Goal: Task Accomplishment & Management: Complete application form

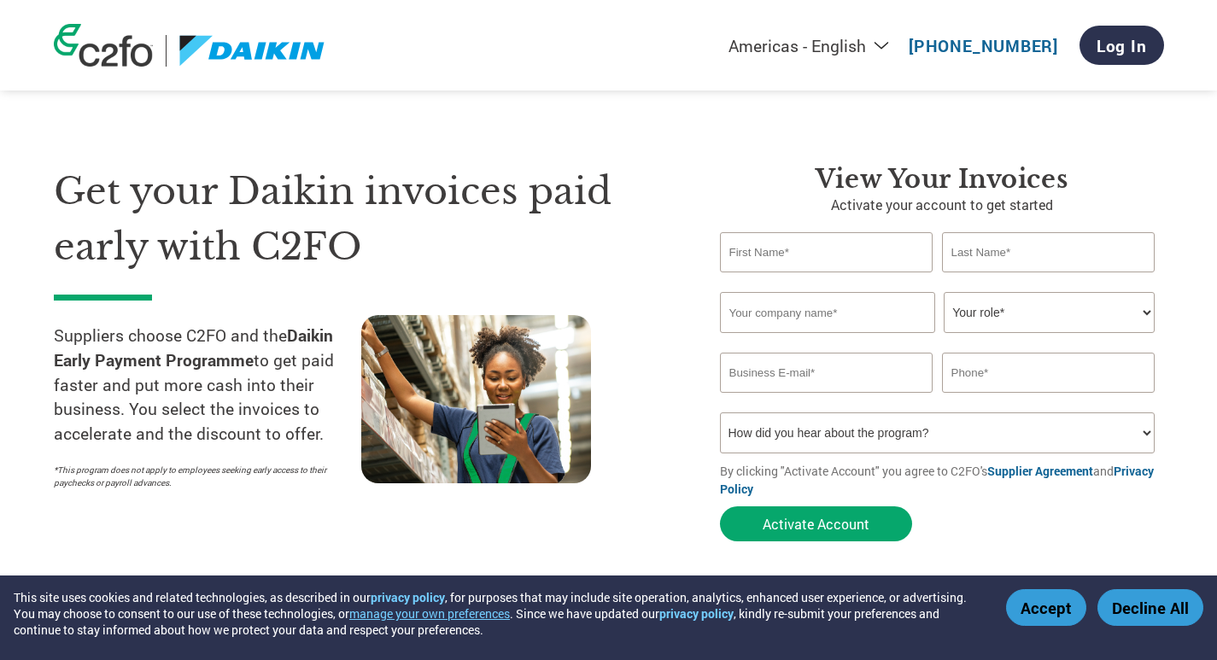
select select "en-[GEOGRAPHIC_DATA]"
click at [757, 249] on input "text" at bounding box center [827, 252] width 214 height 40
type input "[PERSON_NAME]"
click at [1020, 264] on input "text" at bounding box center [1049, 252] width 214 height 40
type input "DHAWAN"
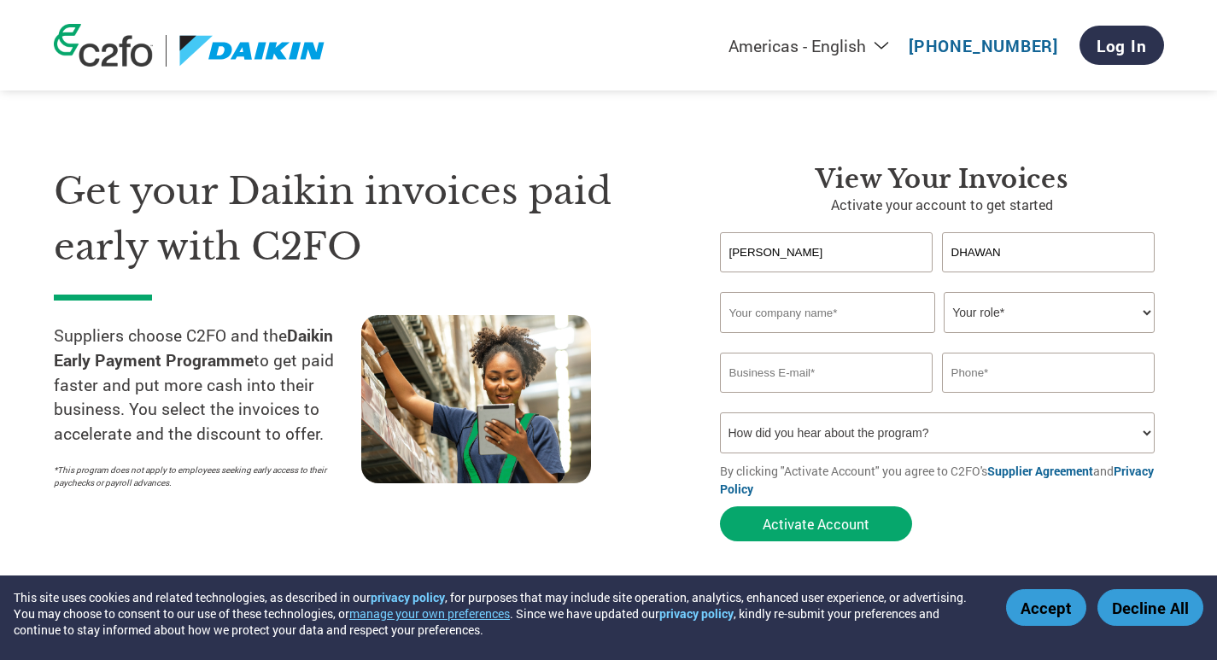
click at [758, 315] on input "text" at bounding box center [827, 312] width 215 height 41
type input "ENERGEO WORKS INDIA PRIVATE LIMITED"
click at [1093, 319] on select "Your role* CFO Controller Credit Manager Finance Director Treasurer CEO Preside…" at bounding box center [1049, 312] width 211 height 41
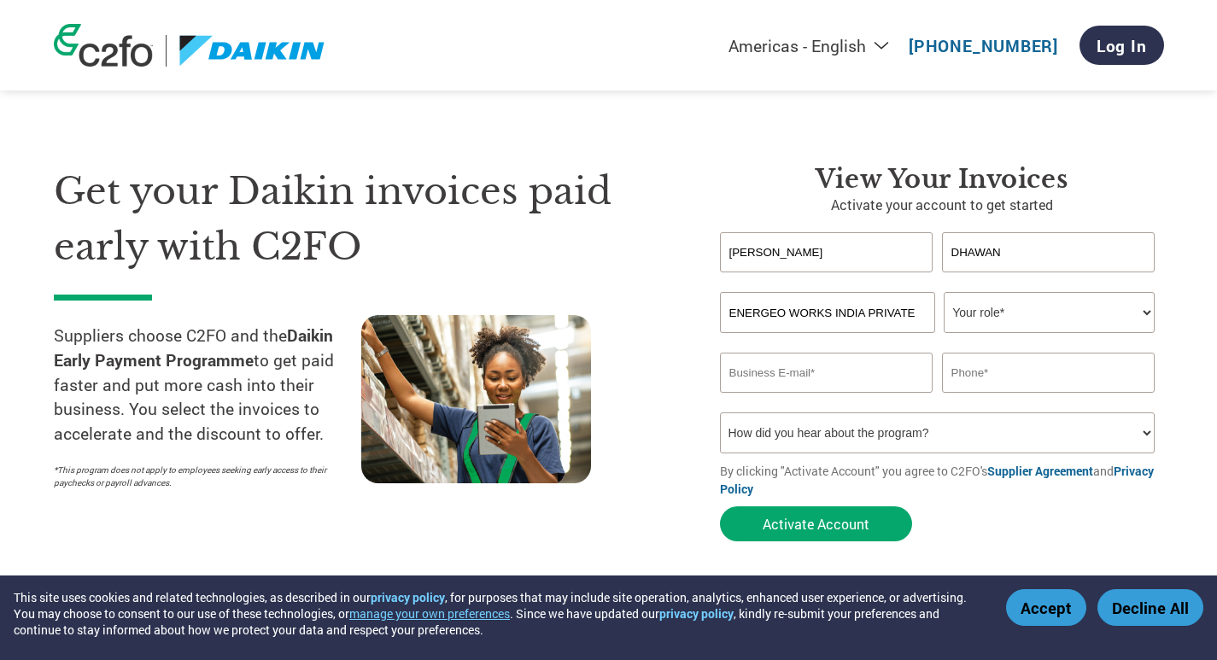
select select "OWNER_FOUNDER"
click at [944, 292] on select "Your role* CFO Controller Credit Manager Finance Director Treasurer CEO Preside…" at bounding box center [1049, 312] width 211 height 41
click at [808, 381] on input "email" at bounding box center [827, 373] width 214 height 40
type input "A"
type input "V"
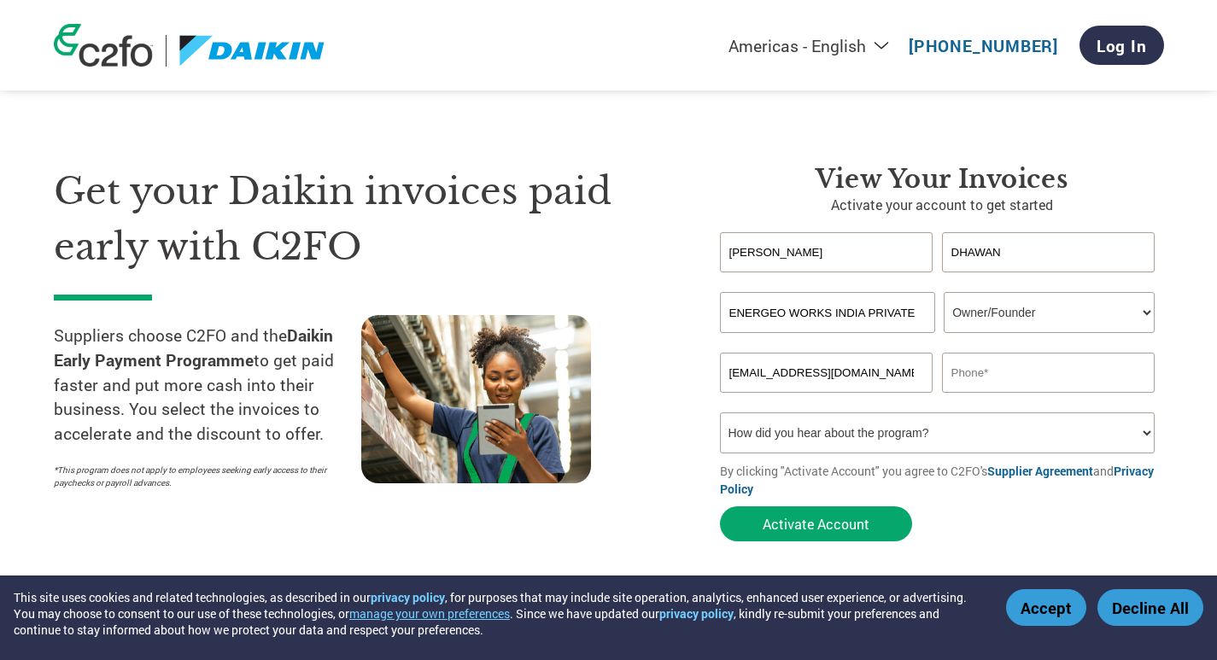
type input "[EMAIL_ADDRESS][DOMAIN_NAME]"
click at [993, 371] on input "text" at bounding box center [1049, 373] width 214 height 40
type input "9311964800"
click at [832, 252] on input "[PERSON_NAME]" at bounding box center [827, 252] width 214 height 40
type input "V"
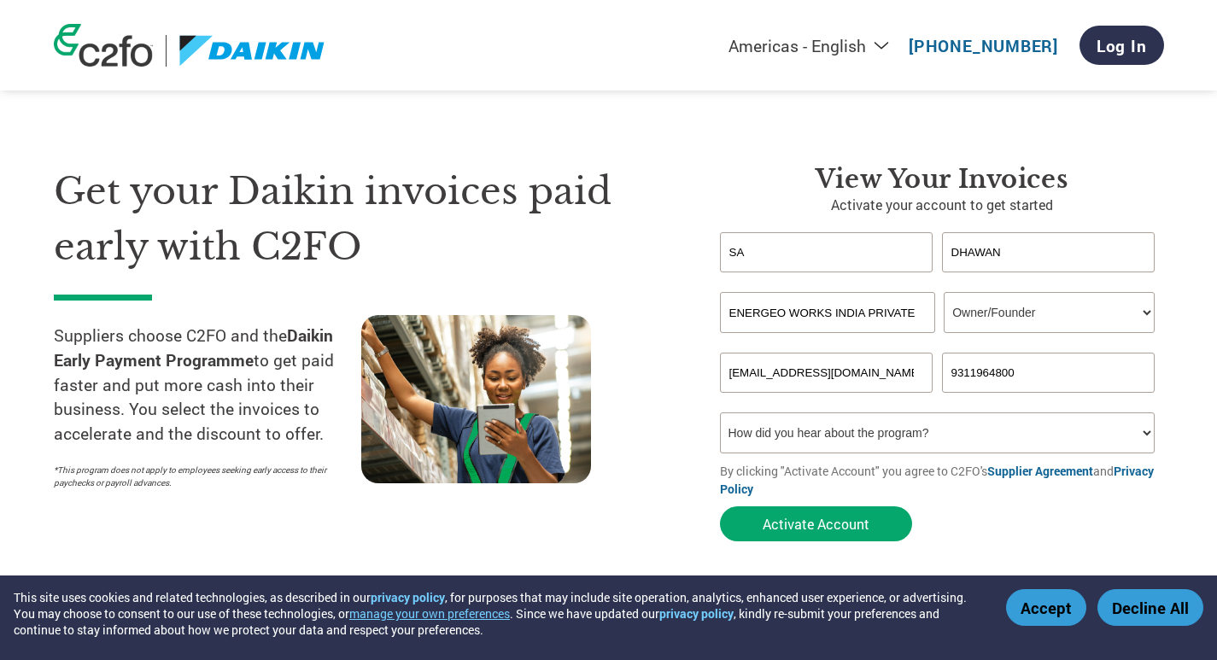
type input "S"
type input "[PERSON_NAME]"
click at [782, 437] on select "How did you hear about the program? Received a letter Email Social Media Online…" at bounding box center [938, 433] width 436 height 41
select select "Email"
click at [720, 413] on select "How did you hear about the program? Received a letter Email Social Media Online…" at bounding box center [938, 433] width 436 height 41
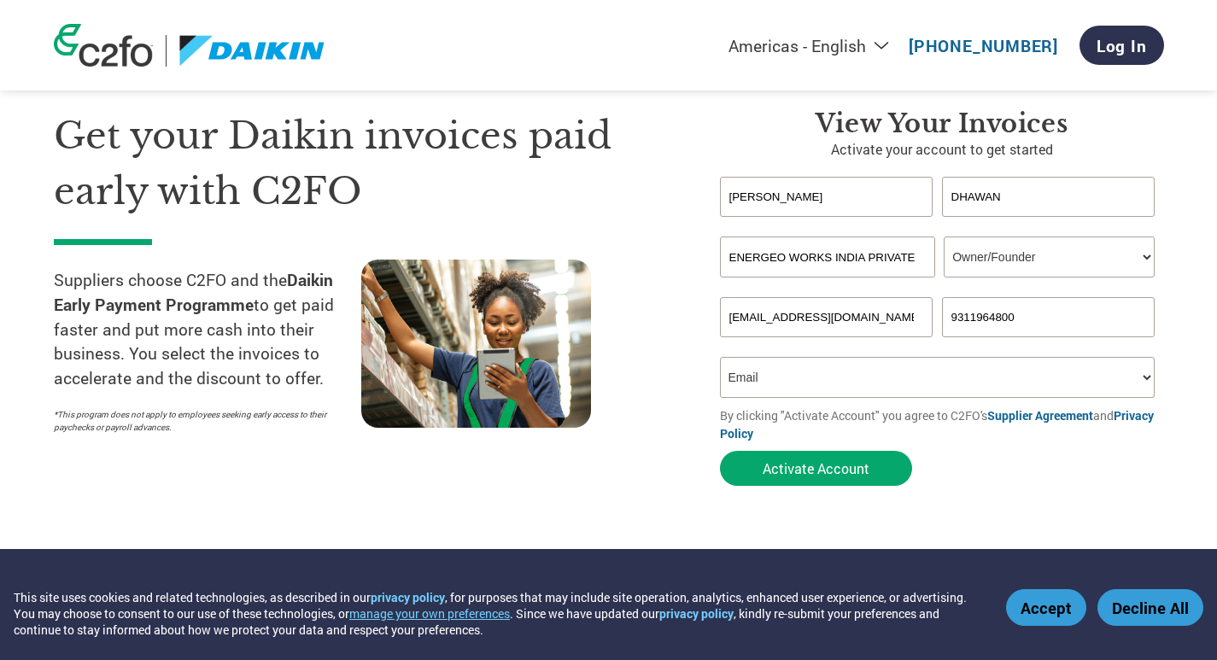
scroll to position [85, 0]
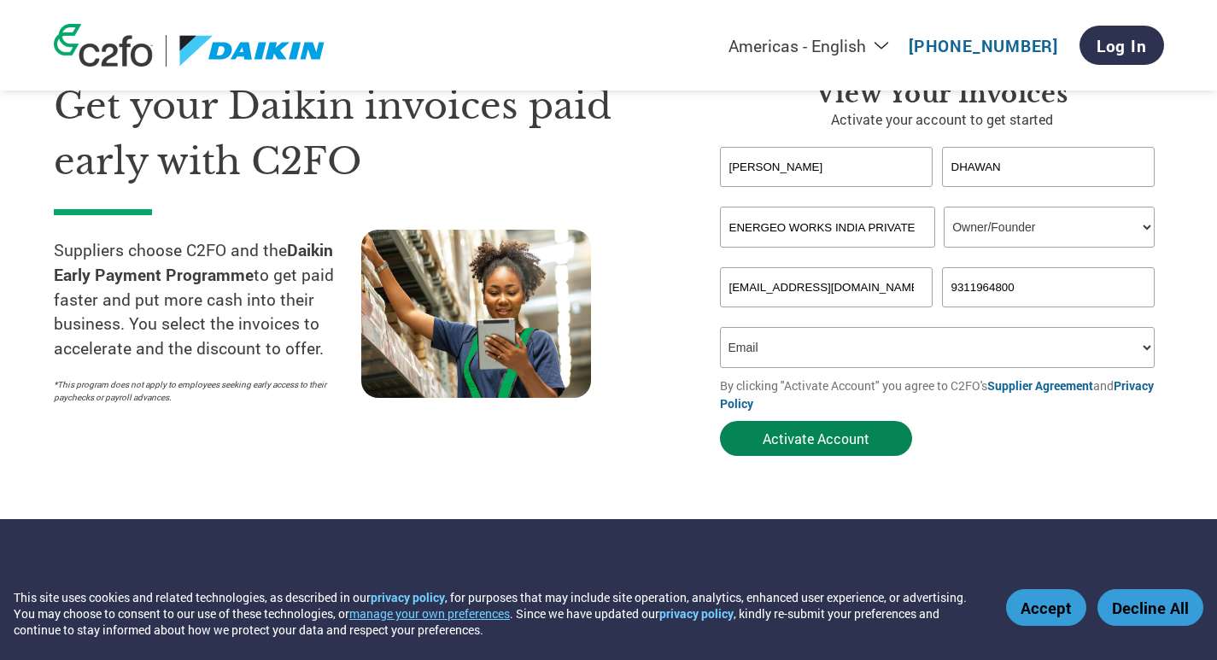
click at [817, 448] on button "Activate Account" at bounding box center [816, 438] width 192 height 35
type input "A"
type input "[EMAIL_ADDRESS][DOMAIN_NAME]"
click at [1022, 435] on form "[PERSON_NAME] Invalid first name or first name is too long Invalid last name or…" at bounding box center [942, 306] width 444 height 318
click at [818, 439] on button "Activate Account" at bounding box center [816, 438] width 192 height 35
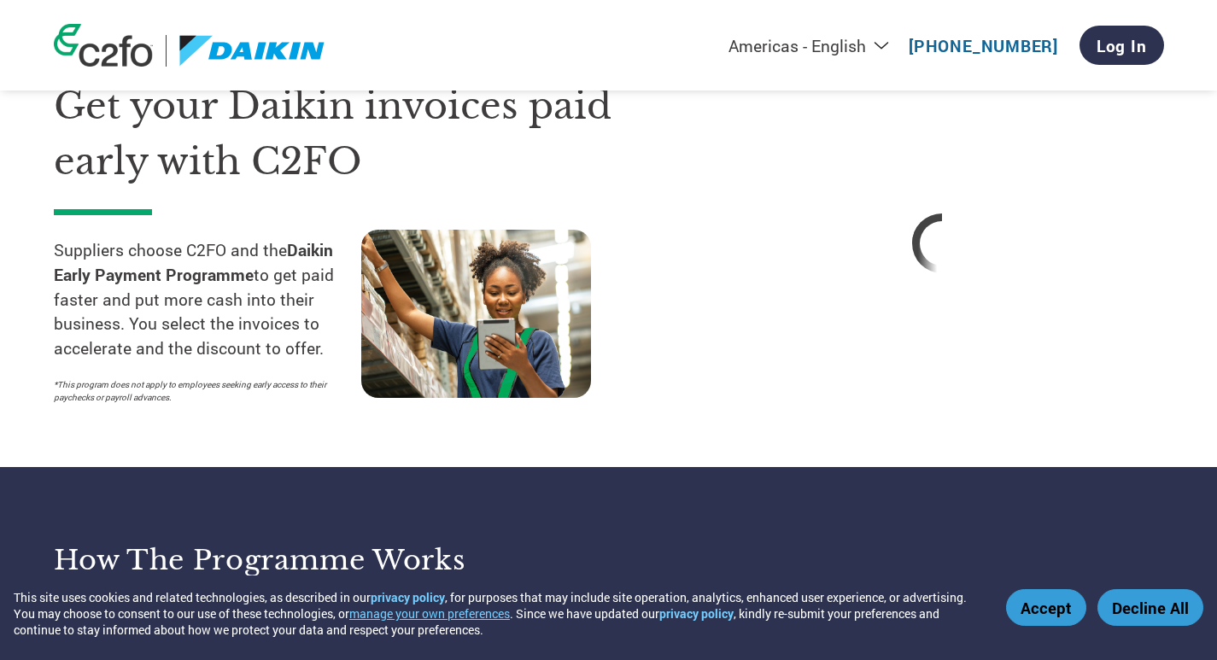
select select "en-[GEOGRAPHIC_DATA]"
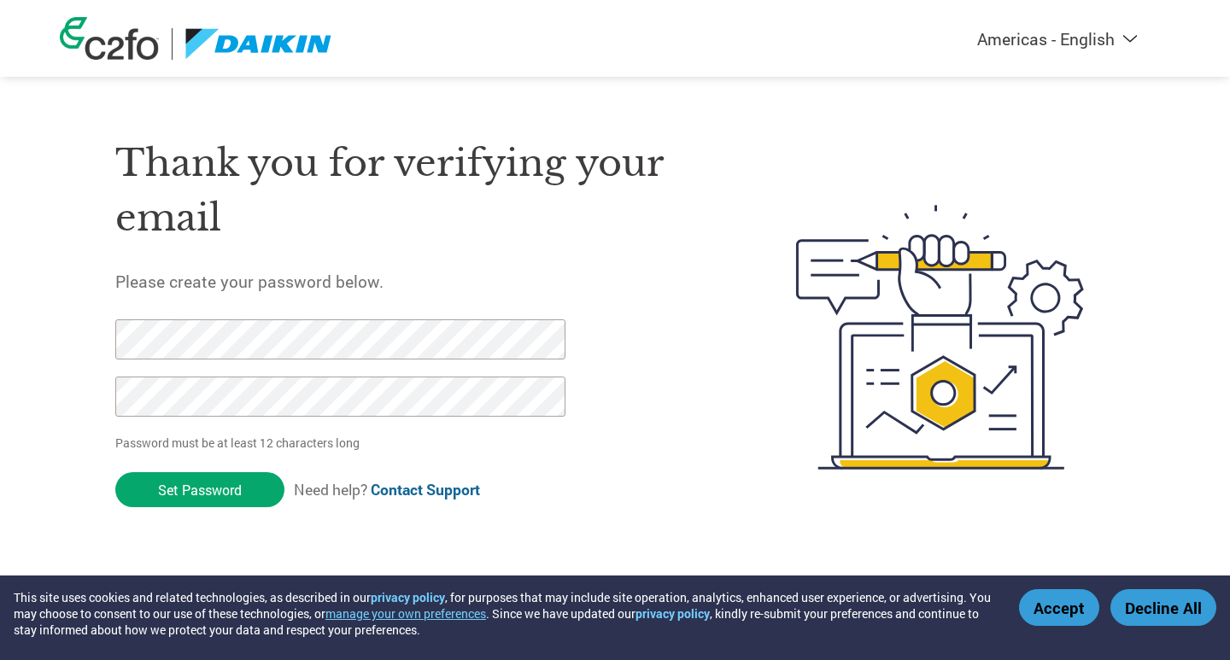
click at [1057, 46] on select "Americas - English Américas - Español Américas - Português Amériques - Français…" at bounding box center [950, 38] width 395 height 21
select select "en-US"
click at [864, 28] on select "Americas - English Américas - Español Américas - Português Amériques - Français…" at bounding box center [950, 38] width 395 height 21
click at [190, 491] on input "Set Password" at bounding box center [199, 489] width 169 height 35
